Goal: Transaction & Acquisition: Purchase product/service

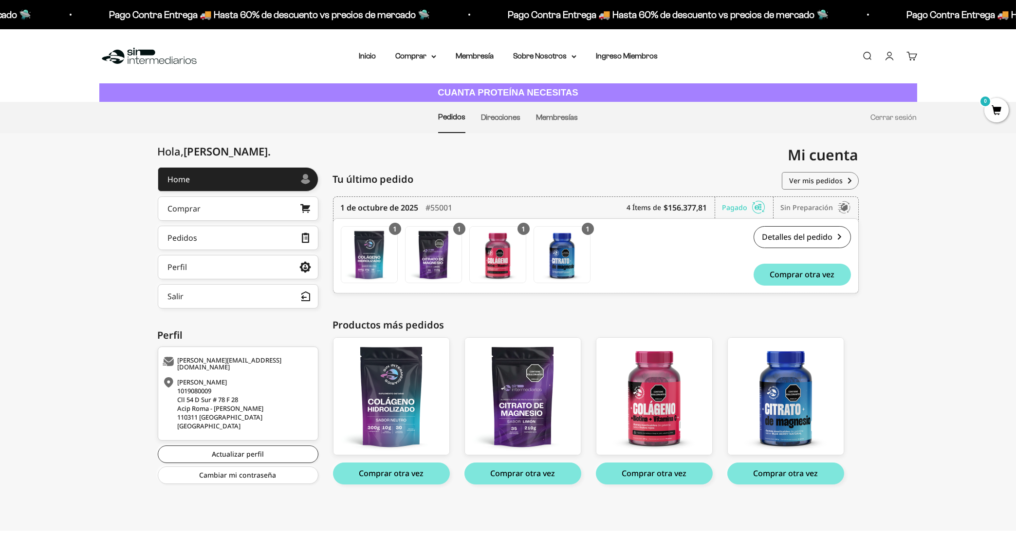
click at [900, 418] on div "[PERSON_NAME] . Home Comprar Pedidos Perfil Información personal Direcciones gu…" at bounding box center [508, 336] width 1016 height 339
click at [810, 206] on div "Sin preparación" at bounding box center [816, 207] width 70 height 21
click at [705, 240] on div "Detalles del pedido #55001 $156.377,81 Comprar otra vez" at bounding box center [724, 255] width 253 height 59
click at [779, 238] on link "Detalles del pedido" at bounding box center [802, 237] width 97 height 22
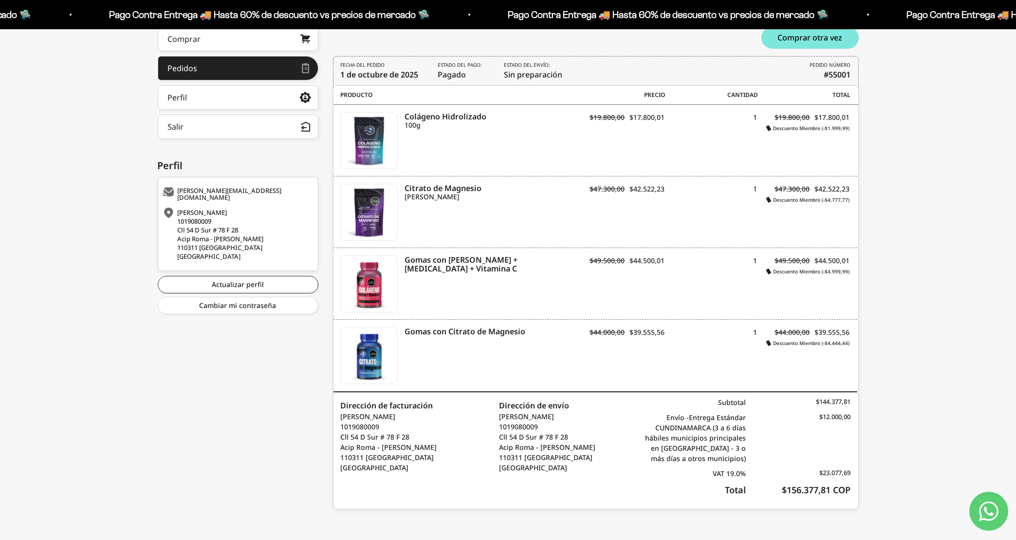
scroll to position [13, 0]
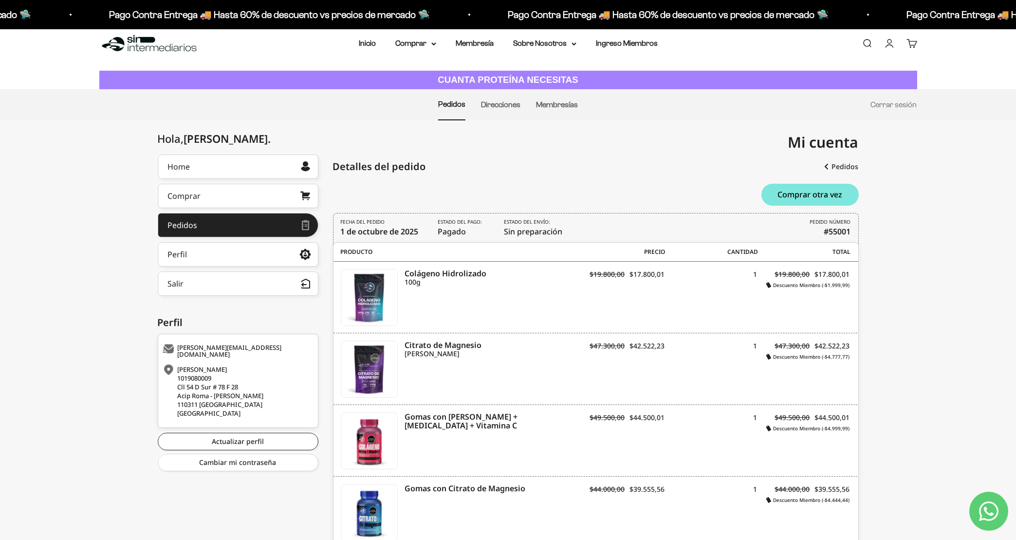
drag, startPoint x: 511, startPoint y: 230, endPoint x: 570, endPoint y: 230, distance: 58.9
click at [570, 230] on div "FECHA DEL PEDIDO 1 de octubre de 2025 Estado del pago: Pagado Estado del envío:…" at bounding box center [596, 229] width 526 height 33
click at [580, 196] on div "Comprar otra vez" at bounding box center [596, 195] width 526 height 22
